Goal: Task Accomplishment & Management: Use online tool/utility

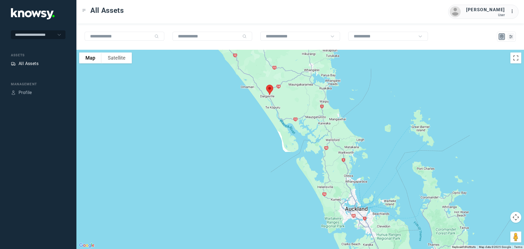
click at [34, 61] on div "All Assets" at bounding box center [29, 63] width 20 height 7
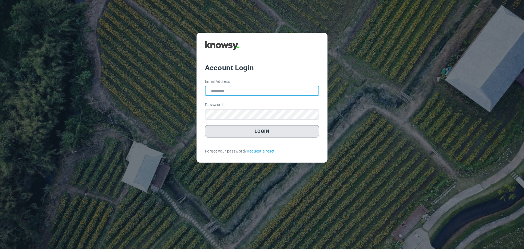
type input "**********"
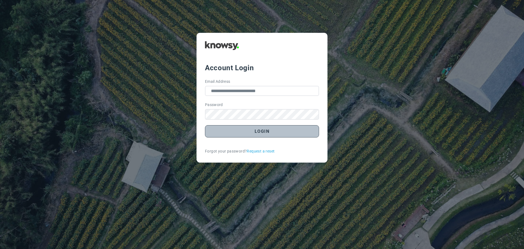
click at [270, 133] on button "Login" at bounding box center [262, 131] width 114 height 12
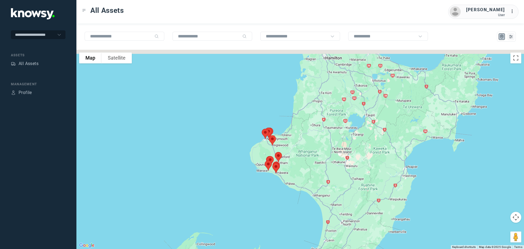
drag, startPoint x: 301, startPoint y: 129, endPoint x: 305, endPoint y: 210, distance: 81.4
click at [304, 210] on div at bounding box center [300, 149] width 448 height 199
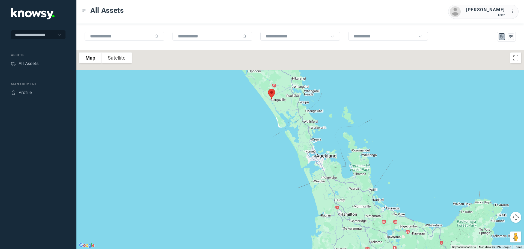
drag, startPoint x: 283, startPoint y: 132, endPoint x: 291, endPoint y: 190, distance: 58.4
click at [291, 191] on div at bounding box center [300, 149] width 448 height 199
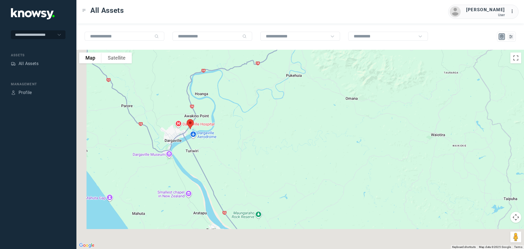
drag, startPoint x: 169, startPoint y: 179, endPoint x: 214, endPoint y: 133, distance: 64.3
click at [214, 133] on div at bounding box center [300, 149] width 448 height 199
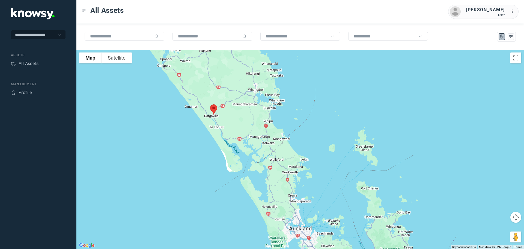
drag, startPoint x: 246, startPoint y: 135, endPoint x: 233, endPoint y: 41, distance: 94.2
click at [233, 41] on div "To navigate the map with touch gestures double-tap and hold your finger on the …" at bounding box center [300, 135] width 448 height 225
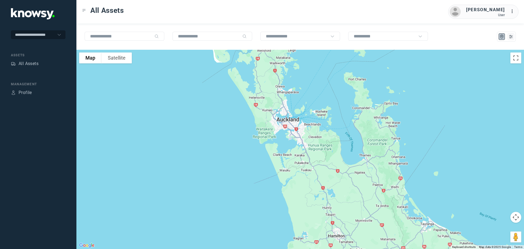
drag, startPoint x: 277, startPoint y: 136, endPoint x: 233, endPoint y: 16, distance: 128.4
click at [233, 17] on div "All Assets Richard Withey User ... To navigate the map with touch gestures doub…" at bounding box center [300, 124] width 448 height 249
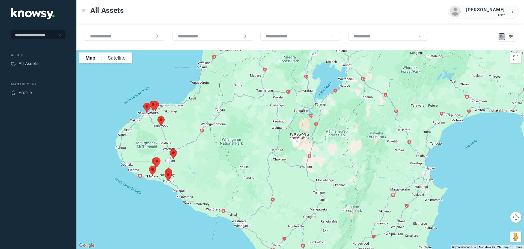
drag, startPoint x: 246, startPoint y: 108, endPoint x: 287, endPoint y: 31, distance: 87.2
click at [287, 31] on div "To navigate the map with touch gestures double-tap and hold your finger on the …" at bounding box center [300, 135] width 448 height 225
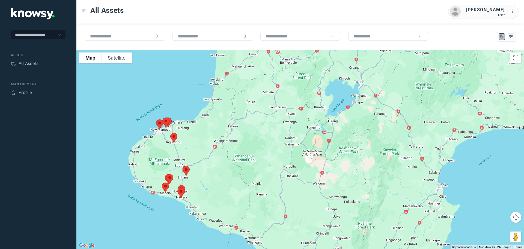
drag, startPoint x: 219, startPoint y: 96, endPoint x: 225, endPoint y: 123, distance: 27.5
click at [225, 123] on div at bounding box center [300, 149] width 448 height 199
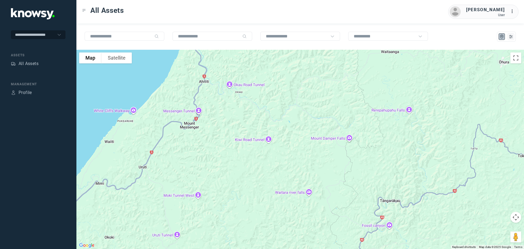
drag, startPoint x: 208, startPoint y: 92, endPoint x: 205, endPoint y: 115, distance: 23.1
click at [205, 115] on div at bounding box center [300, 149] width 448 height 199
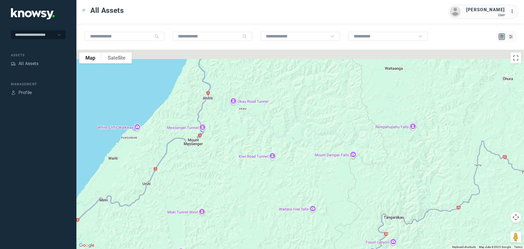
drag, startPoint x: 209, startPoint y: 102, endPoint x: 208, endPoint y: 114, distance: 12.9
click at [208, 114] on div at bounding box center [300, 149] width 448 height 199
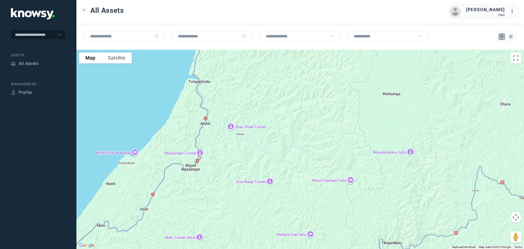
drag, startPoint x: 203, startPoint y: 71, endPoint x: 202, endPoint y: 93, distance: 22.2
click at [202, 93] on div at bounding box center [300, 149] width 448 height 199
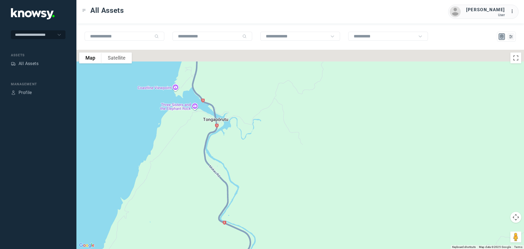
drag, startPoint x: 182, startPoint y: 64, endPoint x: 205, endPoint y: 88, distance: 33.0
click at [205, 88] on div at bounding box center [300, 149] width 448 height 199
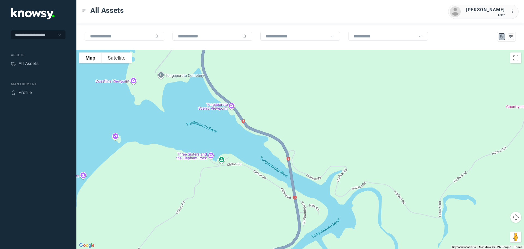
drag, startPoint x: 189, startPoint y: 61, endPoint x: 221, endPoint y: 71, distance: 33.5
click at [221, 71] on div at bounding box center [300, 149] width 448 height 199
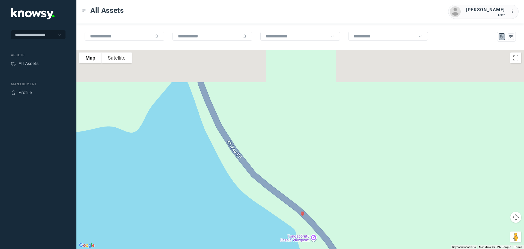
drag, startPoint x: 207, startPoint y: 73, endPoint x: 229, endPoint y: 121, distance: 53.3
click at [229, 121] on div at bounding box center [300, 149] width 448 height 199
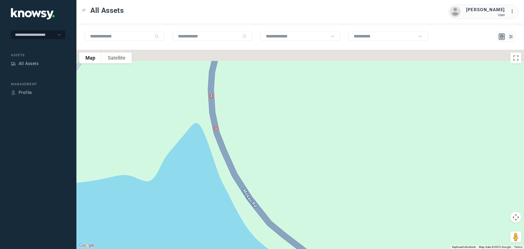
drag, startPoint x: 213, startPoint y: 87, endPoint x: 224, endPoint y: 127, distance: 41.2
click at [224, 127] on div at bounding box center [300, 149] width 448 height 199
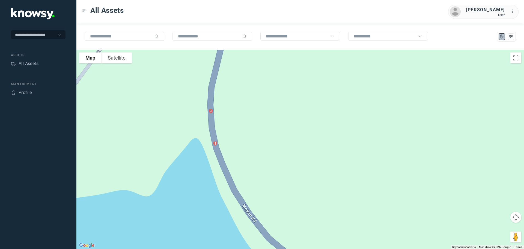
drag, startPoint x: 215, startPoint y: 96, endPoint x: 208, endPoint y: 135, distance: 39.0
click at [208, 136] on div at bounding box center [300, 149] width 448 height 199
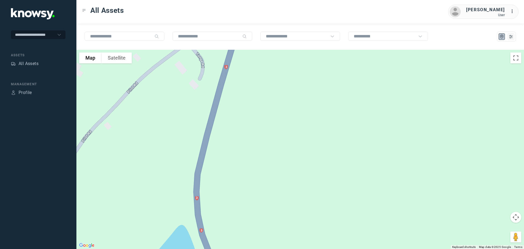
drag, startPoint x: 208, startPoint y: 126, endPoint x: 200, endPoint y: 149, distance: 23.5
click at [202, 153] on div at bounding box center [300, 149] width 448 height 199
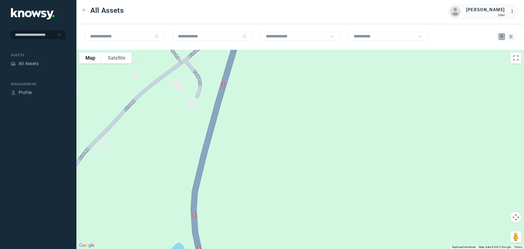
drag, startPoint x: 205, startPoint y: 101, endPoint x: 188, endPoint y: 160, distance: 61.3
click at [188, 160] on div at bounding box center [300, 149] width 448 height 199
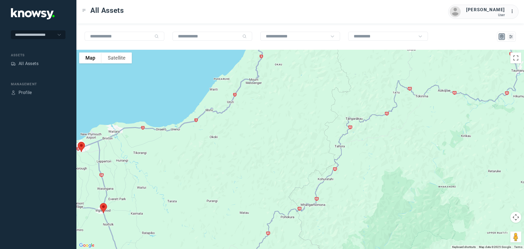
drag, startPoint x: 204, startPoint y: 191, endPoint x: 261, endPoint y: 81, distance: 123.2
click at [261, 81] on div at bounding box center [300, 149] width 448 height 199
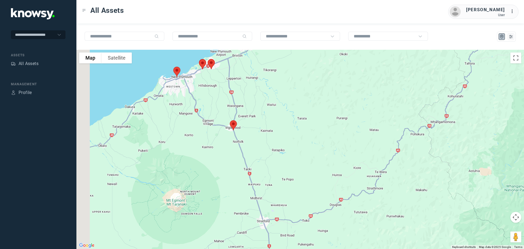
drag, startPoint x: 151, startPoint y: 121, endPoint x: 255, endPoint y: 84, distance: 111.0
click at [255, 84] on div at bounding box center [300, 149] width 448 height 199
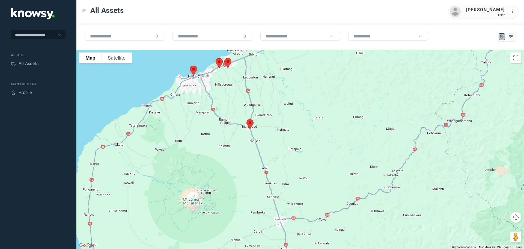
click at [250, 124] on img at bounding box center [249, 124] width 11 height 14
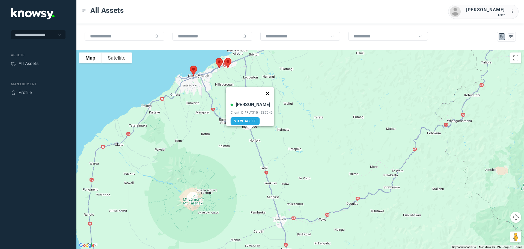
click at [269, 90] on button "Close" at bounding box center [267, 93] width 13 height 13
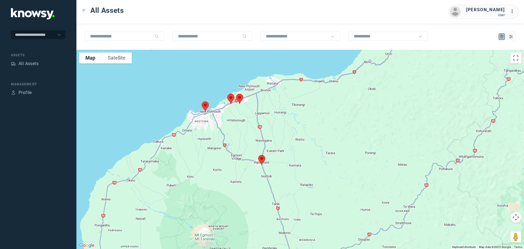
drag, startPoint x: 234, startPoint y: 97, endPoint x: 245, endPoint y: 134, distance: 38.9
click at [245, 134] on div at bounding box center [300, 149] width 448 height 199
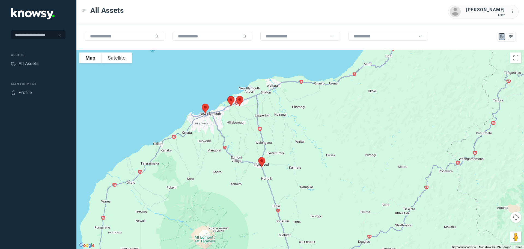
click at [232, 102] on img at bounding box center [230, 101] width 11 height 14
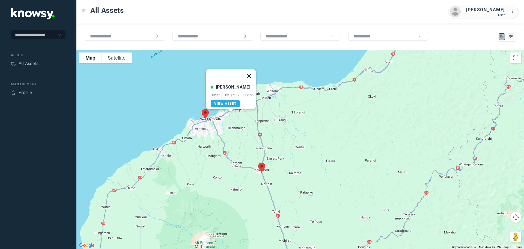
click at [253, 72] on button "Close" at bounding box center [249, 75] width 13 height 13
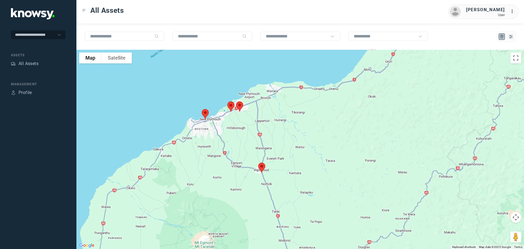
click at [239, 104] on img at bounding box center [239, 106] width 11 height 14
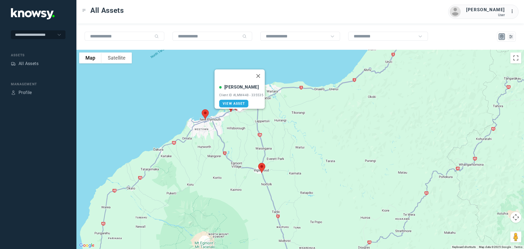
click at [260, 74] on button "Close" at bounding box center [258, 75] width 13 height 13
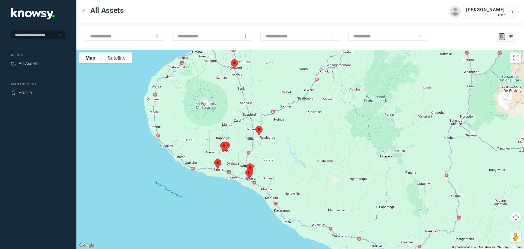
drag, startPoint x: 252, startPoint y: 176, endPoint x: 233, endPoint y: 108, distance: 70.9
click at [236, 96] on div at bounding box center [300, 149] width 448 height 199
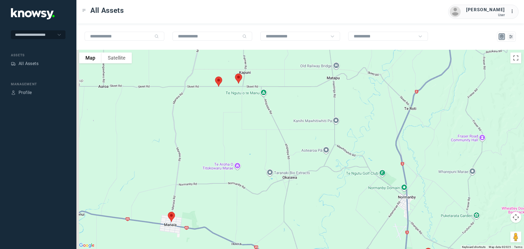
drag, startPoint x: 202, startPoint y: 118, endPoint x: 238, endPoint y: 124, distance: 36.7
click at [238, 124] on div at bounding box center [300, 149] width 448 height 199
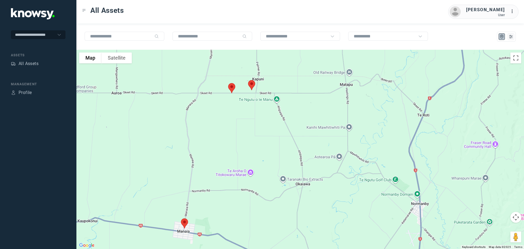
click at [232, 90] on img at bounding box center [231, 88] width 11 height 14
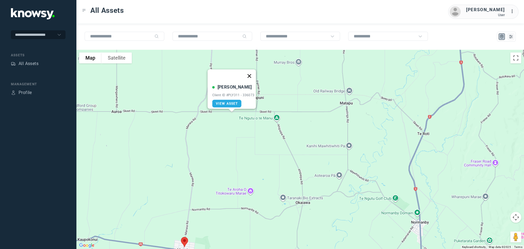
click at [252, 70] on button "Close" at bounding box center [249, 75] width 13 height 13
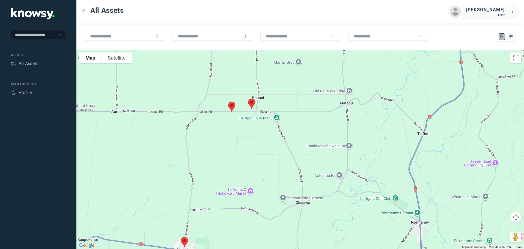
click at [252, 104] on img at bounding box center [251, 103] width 11 height 14
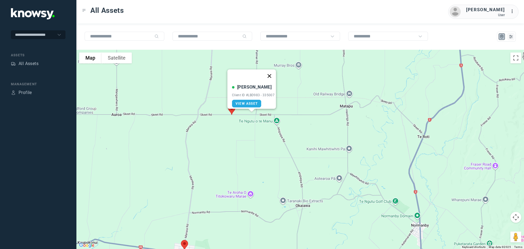
click at [272, 73] on button "Close" at bounding box center [269, 75] width 13 height 13
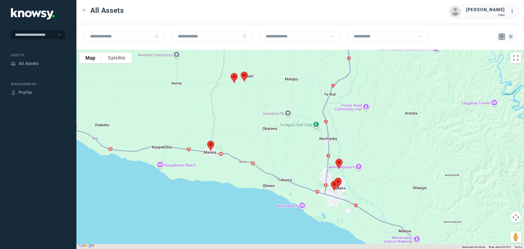
drag, startPoint x: 228, startPoint y: 165, endPoint x: 227, endPoint y: 124, distance: 41.2
click at [227, 124] on div at bounding box center [300, 149] width 448 height 199
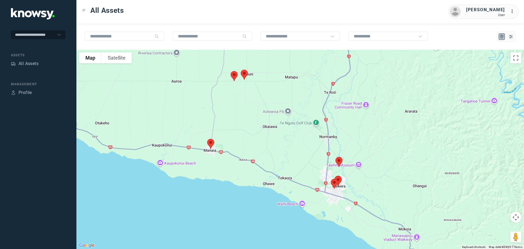
click at [212, 145] on img at bounding box center [210, 143] width 11 height 14
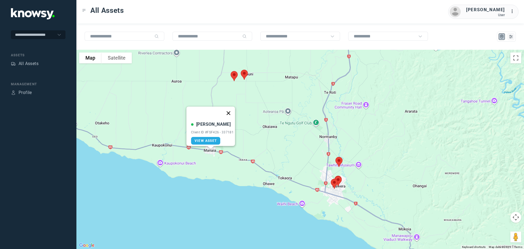
click at [232, 109] on button "Close" at bounding box center [228, 112] width 13 height 13
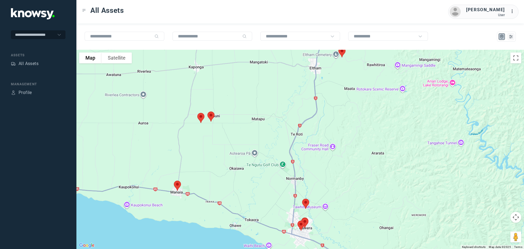
drag, startPoint x: 290, startPoint y: 97, endPoint x: 277, endPoint y: 181, distance: 84.6
click at [277, 181] on div at bounding box center [300, 149] width 448 height 199
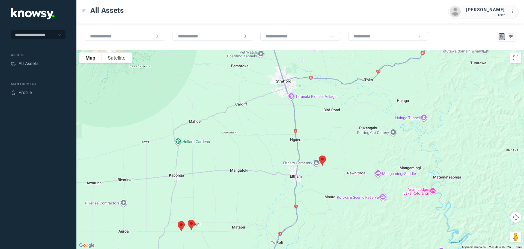
drag, startPoint x: 284, startPoint y: 133, endPoint x: 268, endPoint y: 171, distance: 41.3
click at [270, 186] on div at bounding box center [300, 149] width 448 height 199
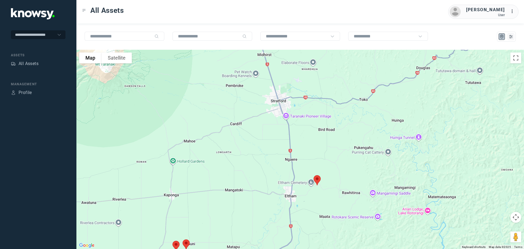
drag, startPoint x: 270, startPoint y: 142, endPoint x: 266, endPoint y: 183, distance: 41.9
click at [266, 183] on div at bounding box center [300, 149] width 448 height 199
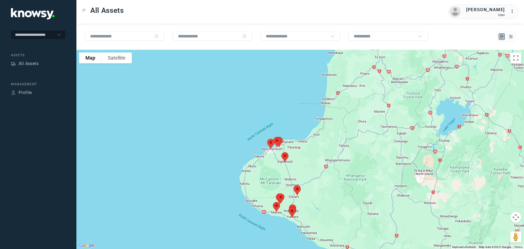
drag, startPoint x: 368, startPoint y: 132, endPoint x: 305, endPoint y: 191, distance: 85.7
click at [306, 192] on div at bounding box center [300, 149] width 448 height 199
